Goal: Find specific page/section: Find specific page/section

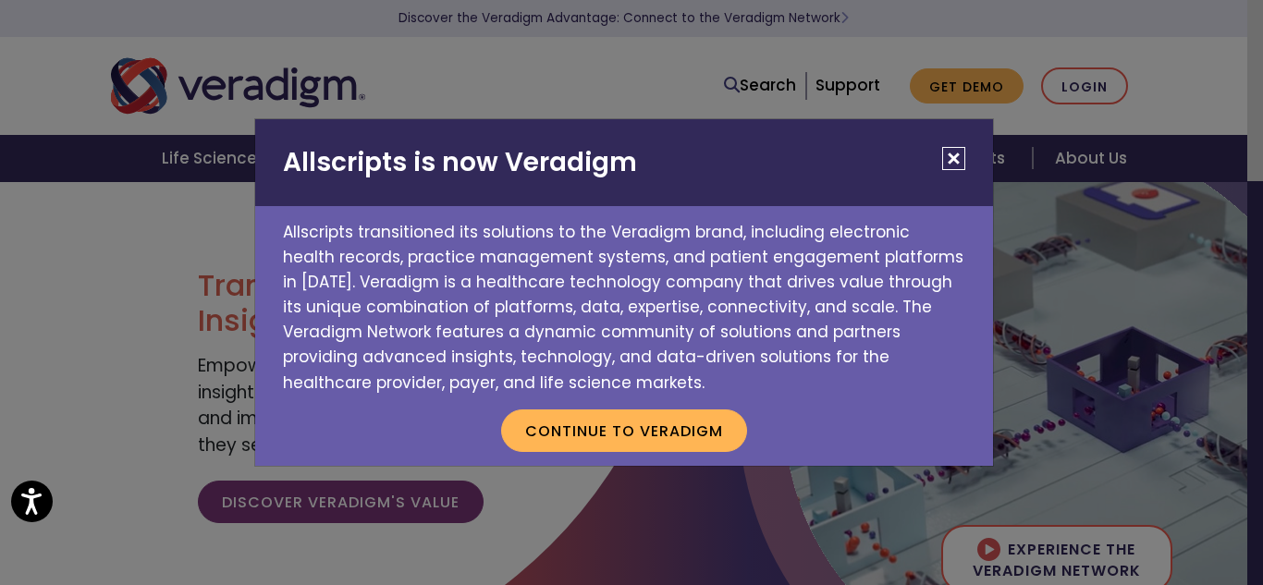
click at [957, 162] on button "Close" at bounding box center [953, 158] width 23 height 23
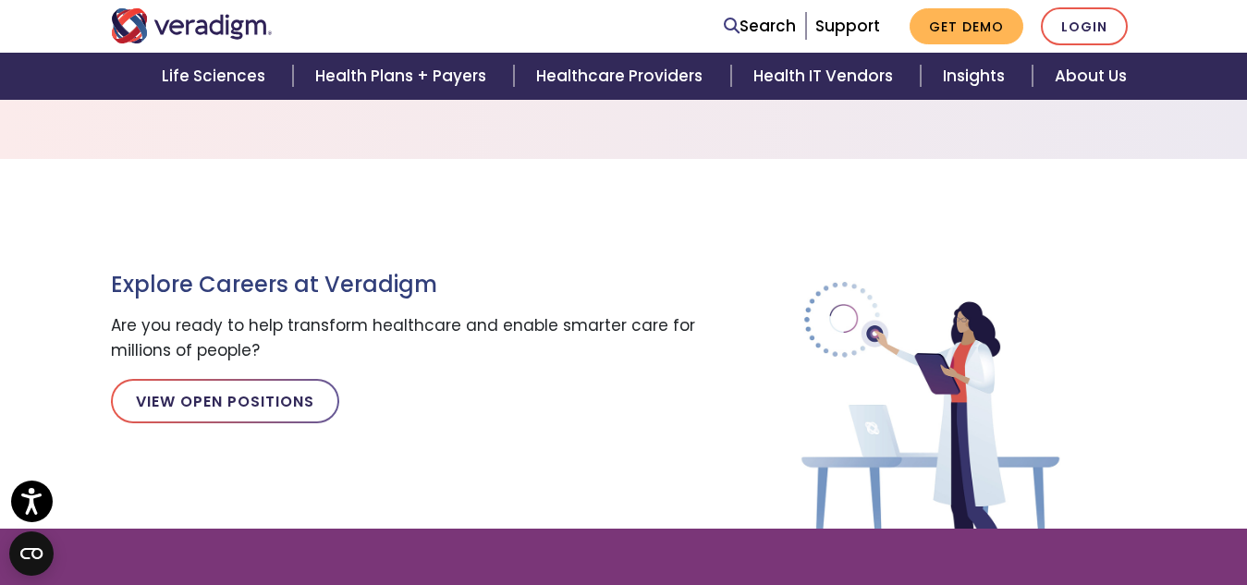
scroll to position [1949, 0]
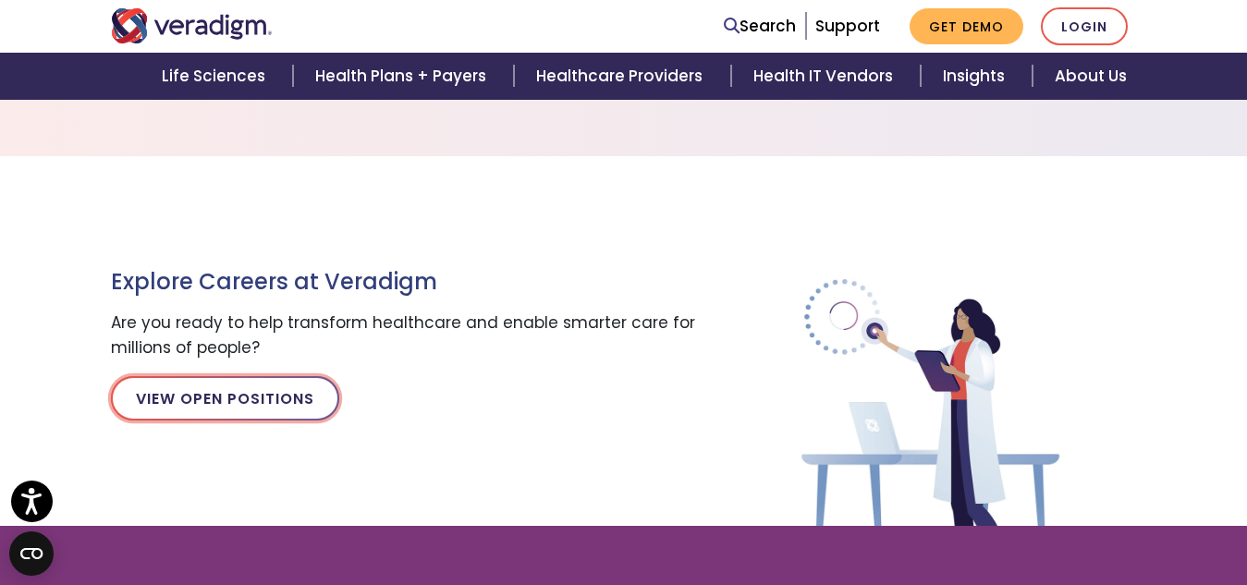
click at [217, 403] on link "View Open Positions" at bounding box center [225, 398] width 228 height 44
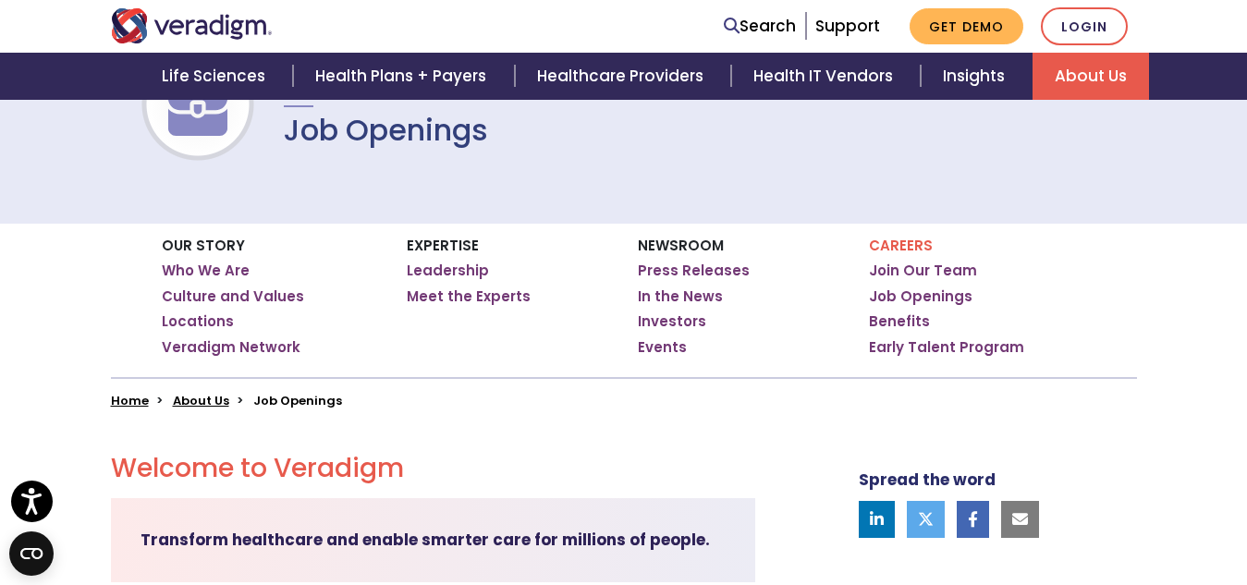
scroll to position [184, 0]
click at [924, 292] on link "Job Openings" at bounding box center [921, 296] width 104 height 18
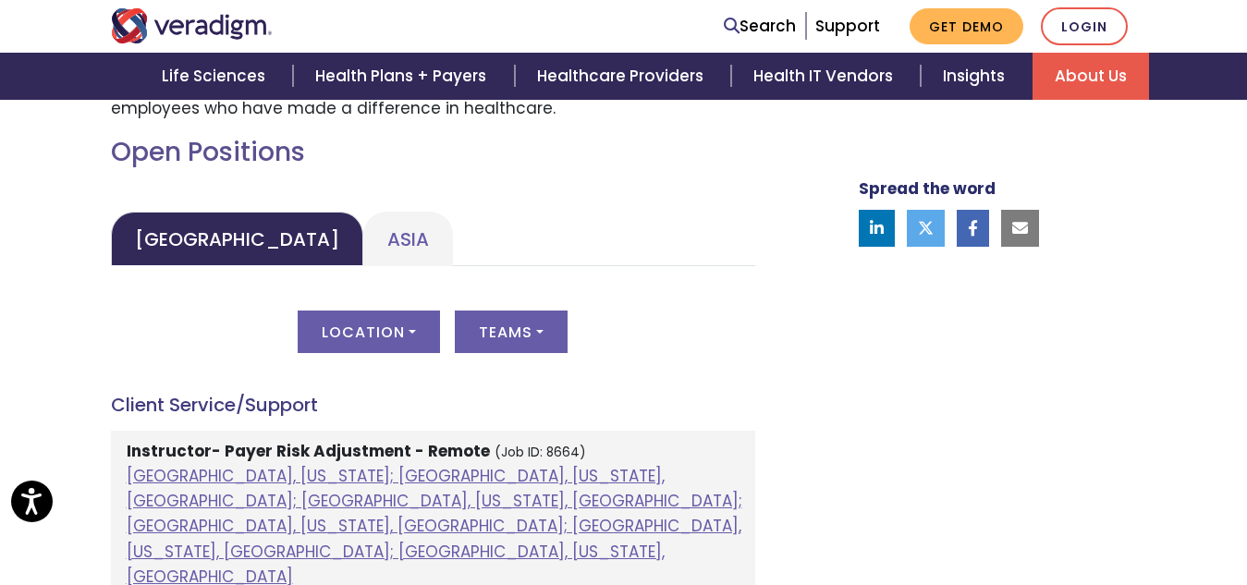
scroll to position [841, 0]
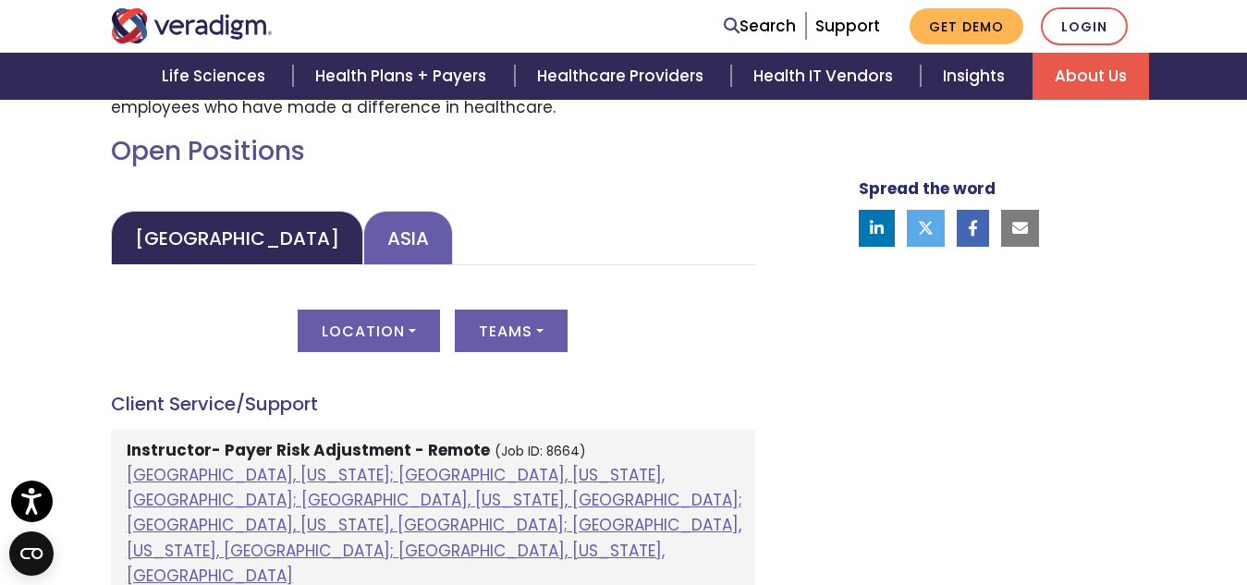
click at [363, 257] on link "Asia" at bounding box center [408, 238] width 90 height 55
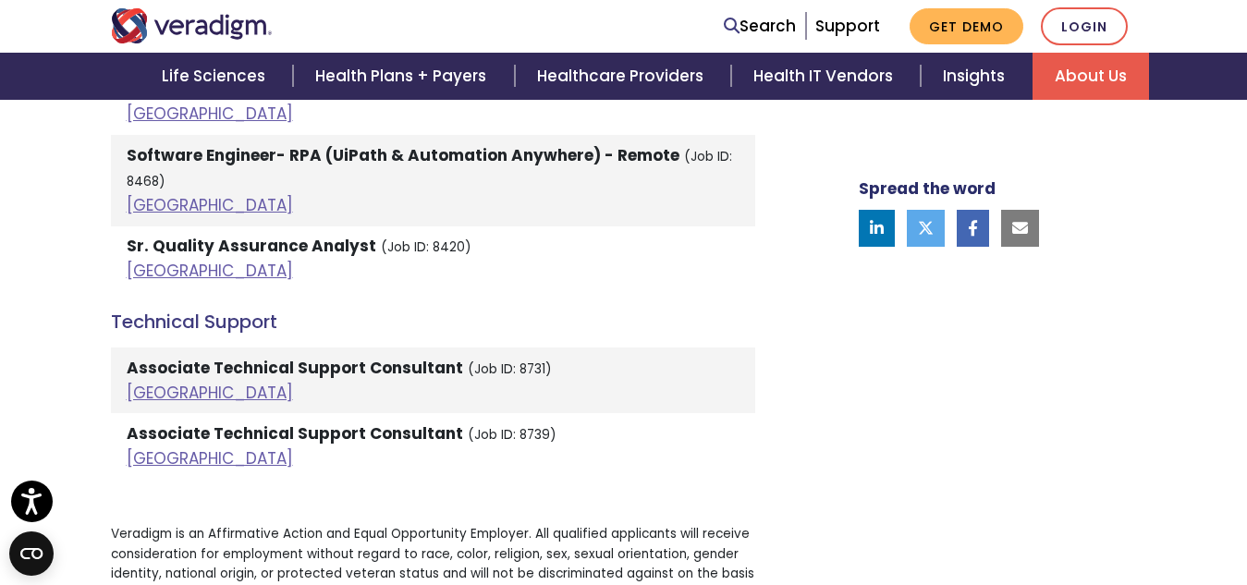
scroll to position [4487, 0]
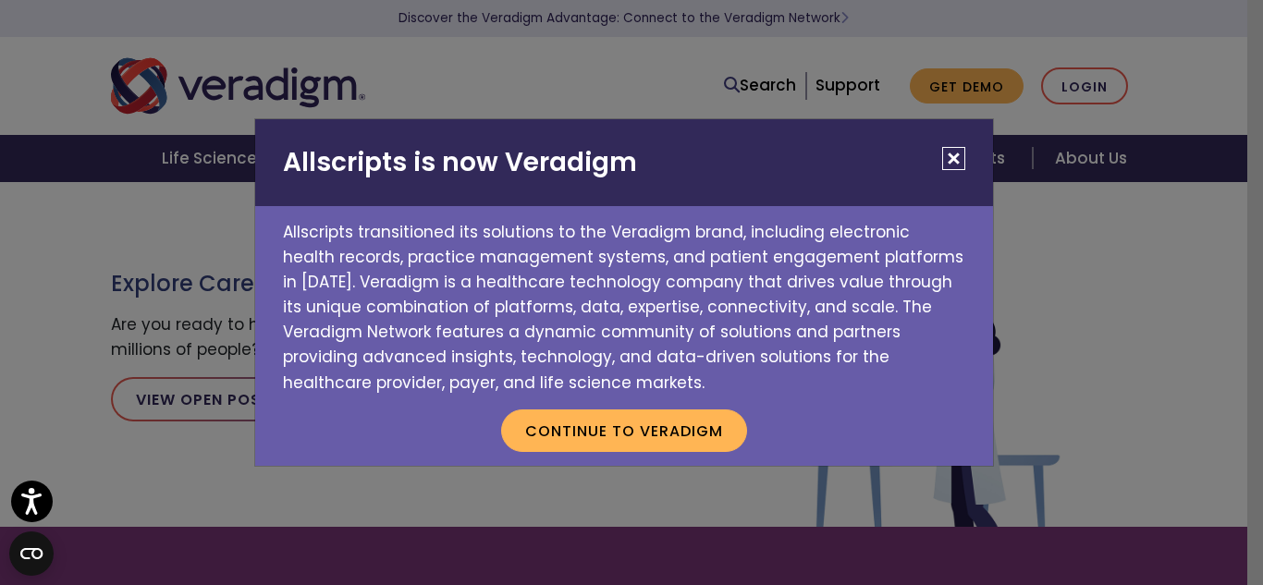
click at [950, 153] on button "Close" at bounding box center [953, 158] width 23 height 23
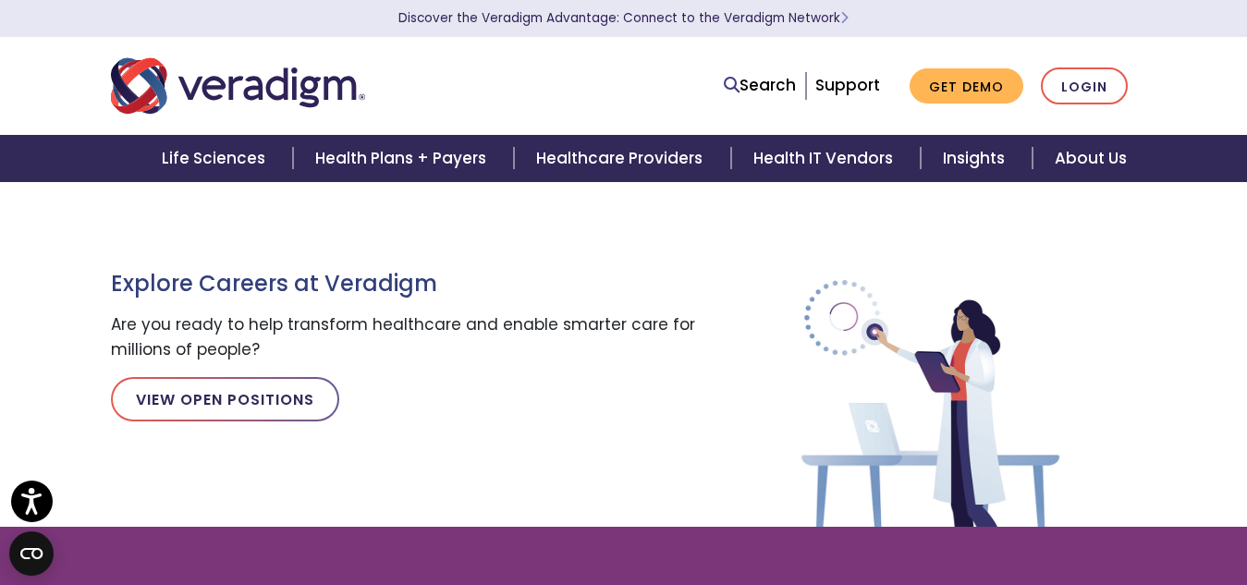
scroll to position [1949, 0]
